Goal: Contribute content

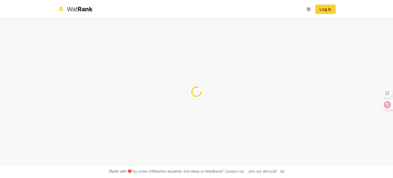
click at [325, 10] on link "Log In" at bounding box center [325, 9] width 12 height 6
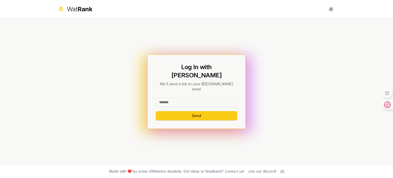
click at [185, 98] on input at bounding box center [196, 102] width 81 height 9
type input "*****"
click at [156, 111] on button "Send" at bounding box center [196, 115] width 81 height 9
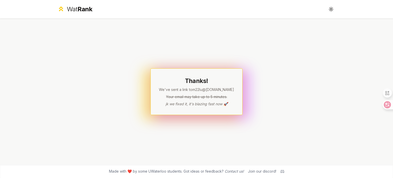
click at [200, 89] on p "We've sent a link to m22lu @uwaterloo.ca" at bounding box center [196, 89] width 75 height 5
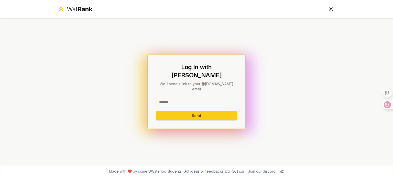
click at [197, 98] on input at bounding box center [196, 102] width 81 height 9
click at [156, 111] on button "Send" at bounding box center [196, 115] width 81 height 9
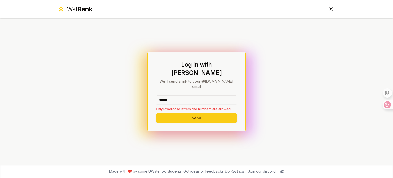
click at [179, 95] on input "******" at bounding box center [196, 99] width 81 height 9
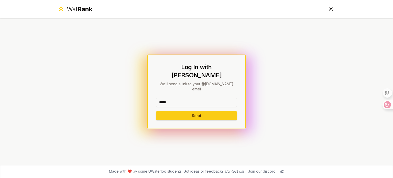
type input "*****"
click at [156, 111] on button "Send" at bounding box center [196, 115] width 81 height 9
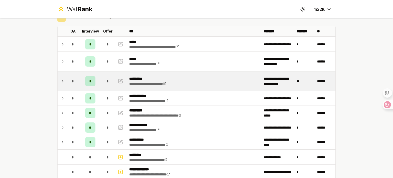
scroll to position [26, 0]
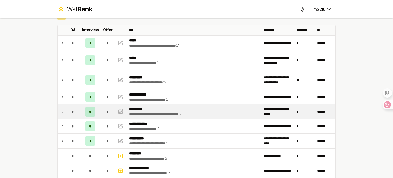
click at [61, 111] on icon at bounding box center [63, 111] width 4 height 6
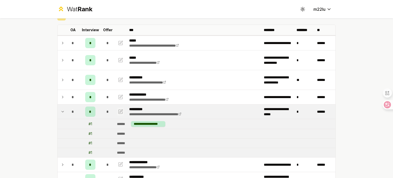
click at [120, 111] on icon "button" at bounding box center [121, 110] width 3 height 3
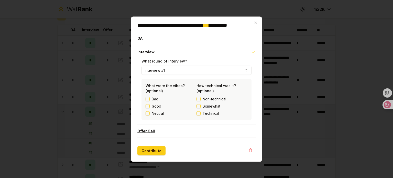
click at [158, 130] on button "Offer Call" at bounding box center [196, 130] width 118 height 13
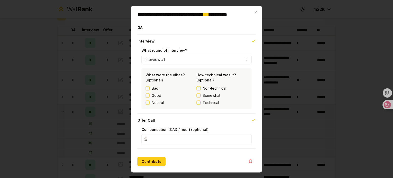
click at [152, 157] on button "Contribute" at bounding box center [151, 161] width 28 height 9
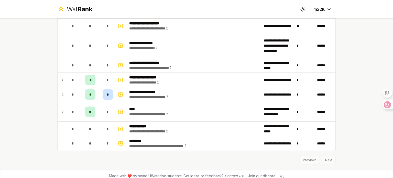
scroll to position [688, 0]
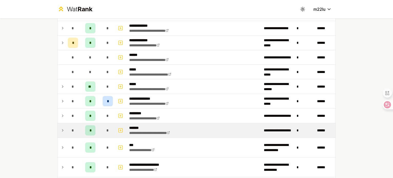
scroll to position [31, 0]
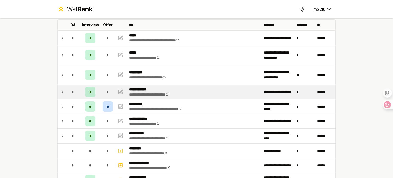
click at [61, 92] on icon at bounding box center [63, 92] width 4 height 6
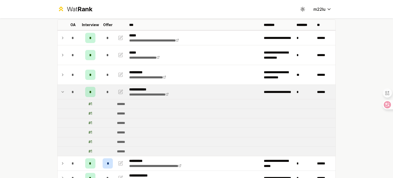
click at [61, 92] on icon at bounding box center [63, 92] width 4 height 6
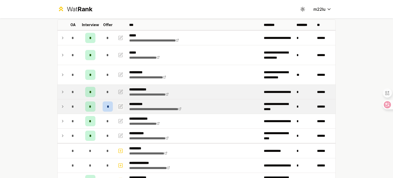
click at [118, 105] on icon "button" at bounding box center [120, 106] width 5 height 6
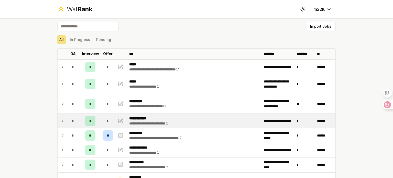
scroll to position [0, 0]
